Goal: Task Accomplishment & Management: Manage account settings

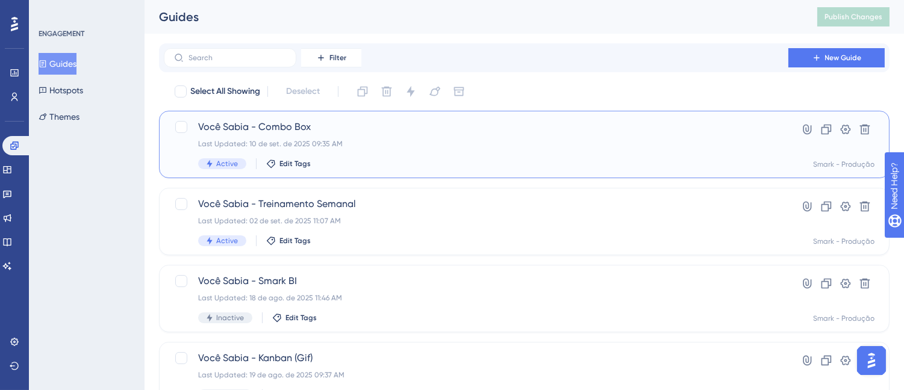
click at [551, 137] on div "Você [PERSON_NAME] - Combo Box Last Updated: 10 de set. de 2025 09:35 AM Active…" at bounding box center [476, 144] width 556 height 49
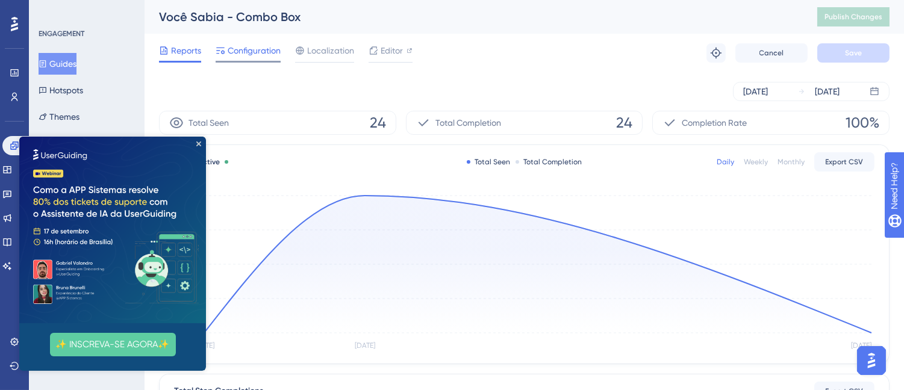
click at [265, 57] on span "Configuration" at bounding box center [254, 50] width 53 height 14
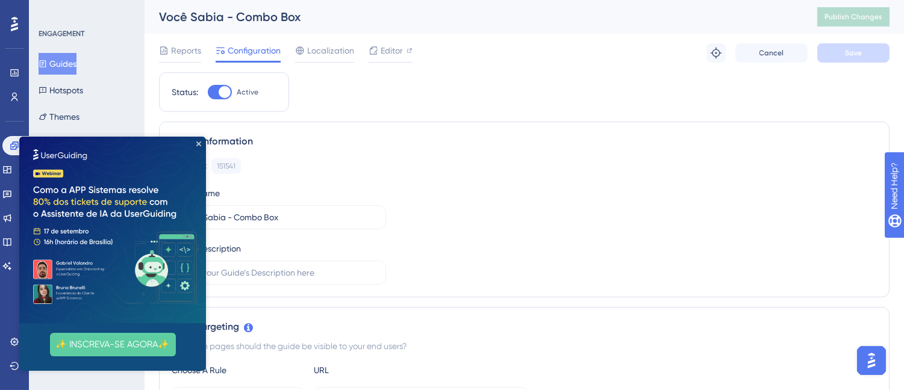
click at [202, 145] on img at bounding box center [112, 230] width 187 height 187
click at [197, 144] on icon "Close Preview" at bounding box center [198, 143] width 5 height 5
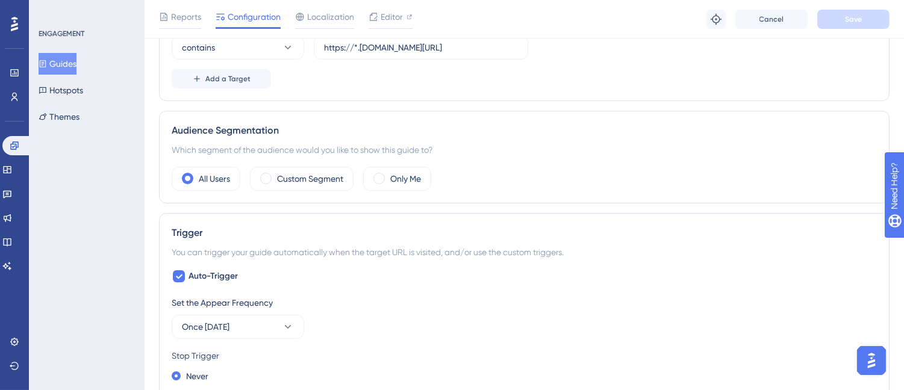
scroll to position [535, 0]
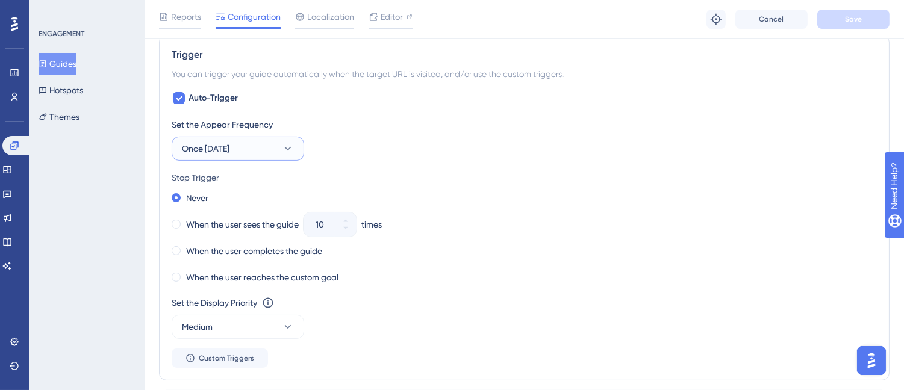
click at [269, 149] on button "Once [DATE]" at bounding box center [238, 149] width 132 height 24
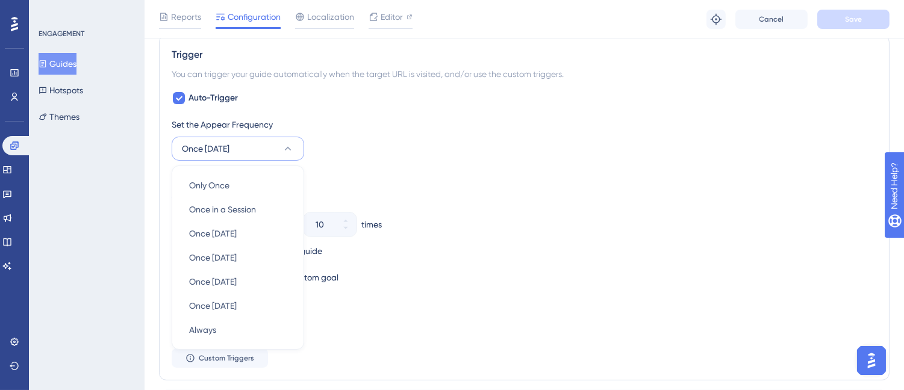
scroll to position [598, 0]
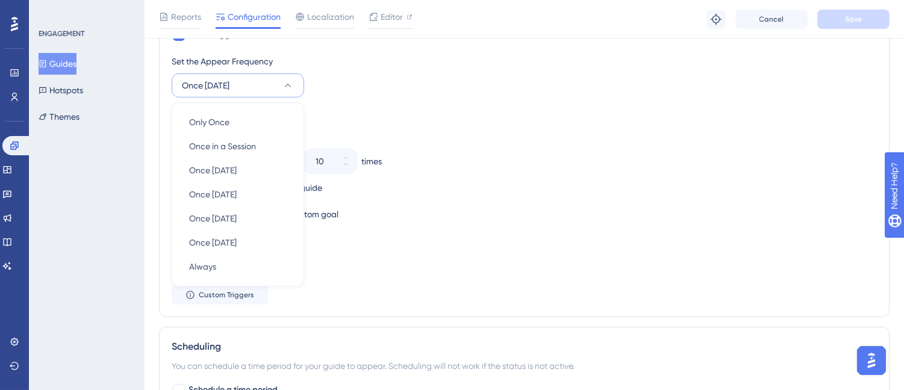
click at [390, 86] on div "Set the Appear Frequency Once [DATE] Only Once Only Once Once in a Session Once…" at bounding box center [524, 75] width 705 height 43
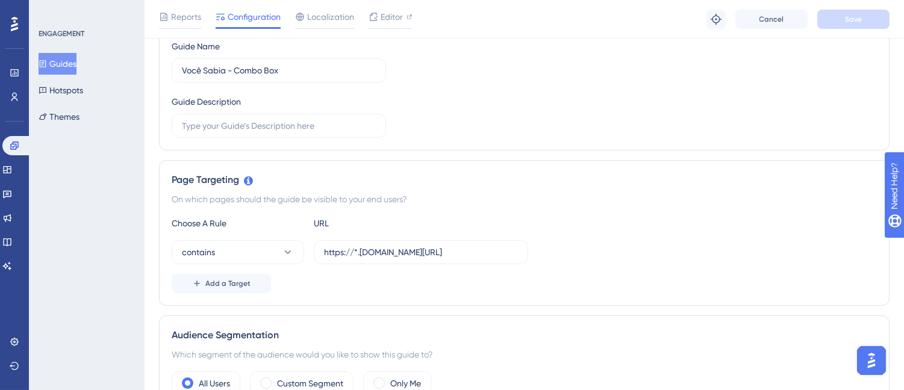
scroll to position [0, 0]
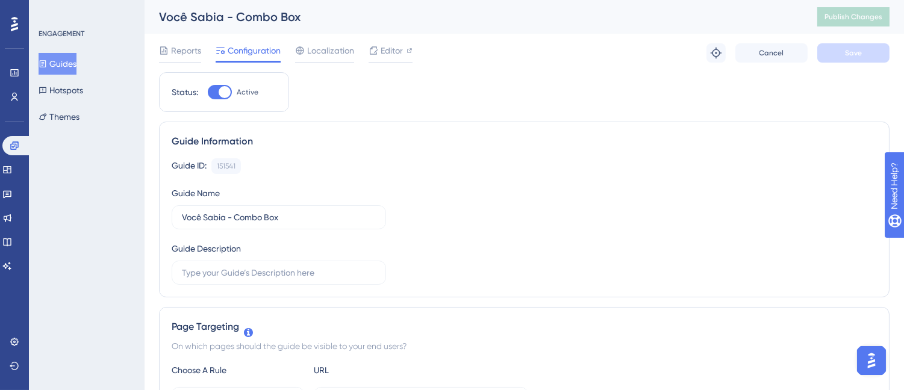
click at [228, 95] on div at bounding box center [225, 92] width 12 height 12
click at [208, 93] on input "Active" at bounding box center [207, 92] width 1 height 1
checkbox input "false"
click at [813, 52] on button "Save" at bounding box center [853, 52] width 72 height 19
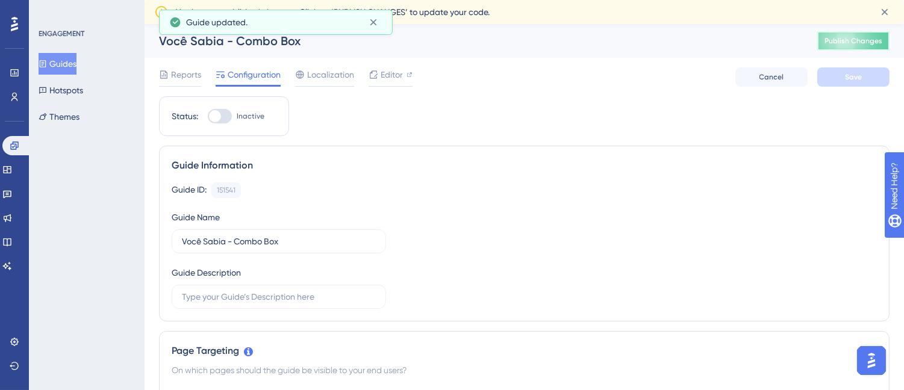
click at [813, 40] on span "Publish Changes" at bounding box center [853, 41] width 58 height 10
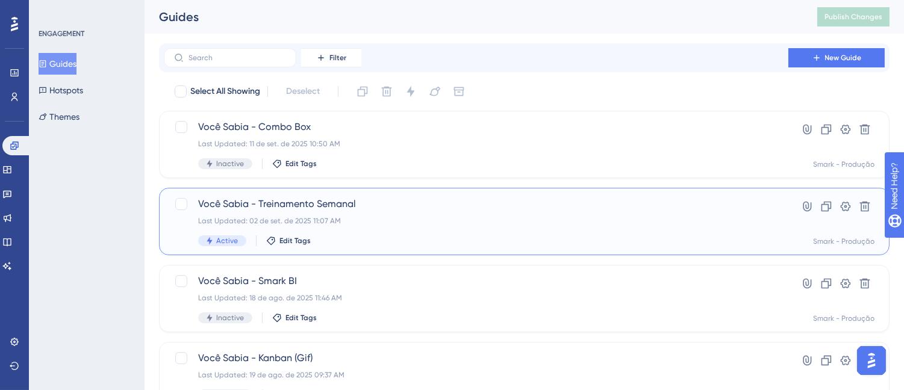
click at [359, 212] on div "Você [PERSON_NAME] - Treinamento Semanal Last Updated: 02 de set. de 2025 11:07…" at bounding box center [476, 221] width 556 height 49
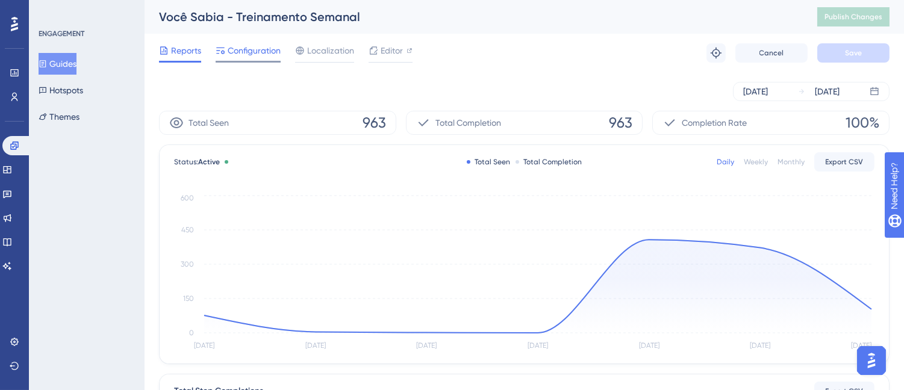
click at [242, 54] on span "Configuration" at bounding box center [254, 50] width 53 height 14
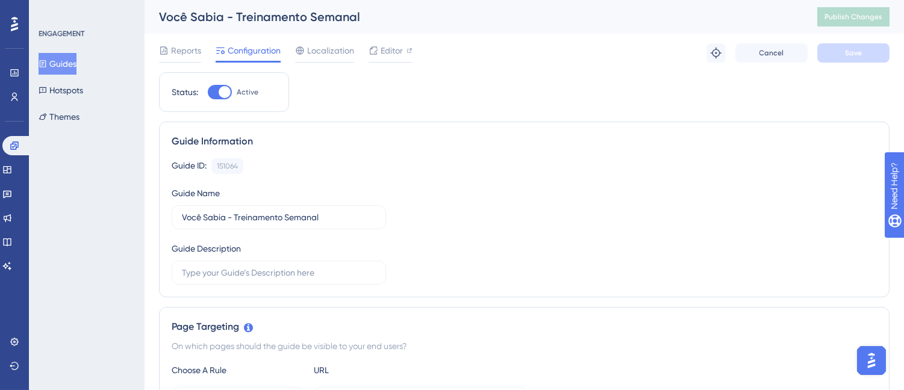
click at [236, 92] on label "Active" at bounding box center [233, 92] width 51 height 14
click at [208, 92] on input "Active" at bounding box center [207, 92] width 1 height 1
checkbox input "false"
click at [813, 51] on button "Save" at bounding box center [853, 52] width 72 height 19
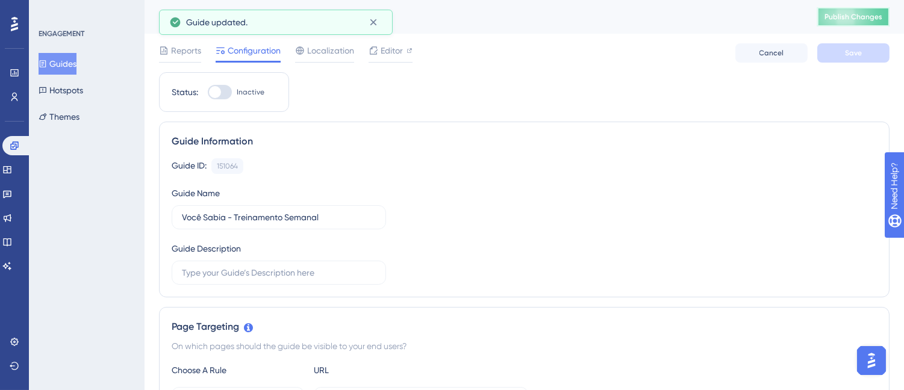
click at [813, 20] on span "Publish Changes" at bounding box center [853, 17] width 58 height 10
